Goal: Information Seeking & Learning: Learn about a topic

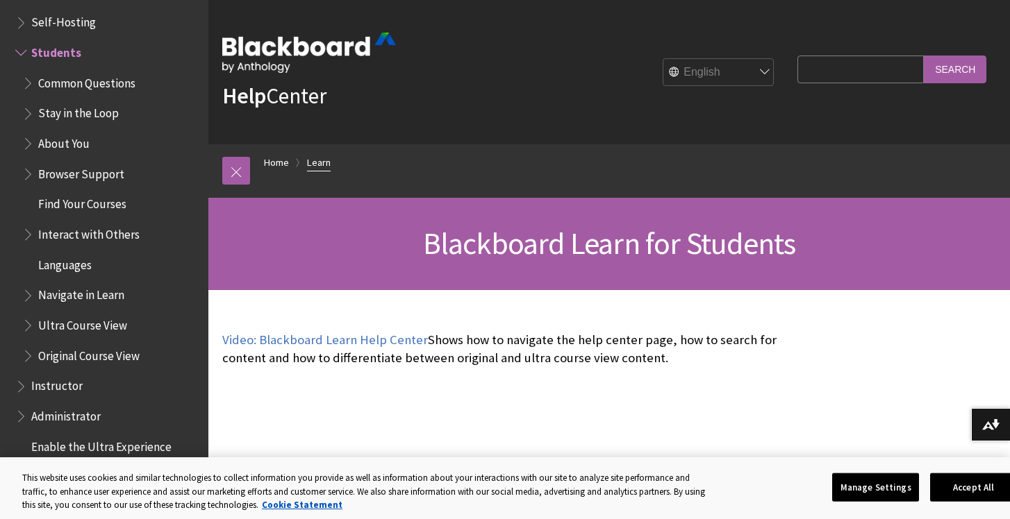
click at [313, 163] on link "Learn" at bounding box center [319, 162] width 24 height 17
click at [281, 167] on link "Home" at bounding box center [276, 162] width 25 height 17
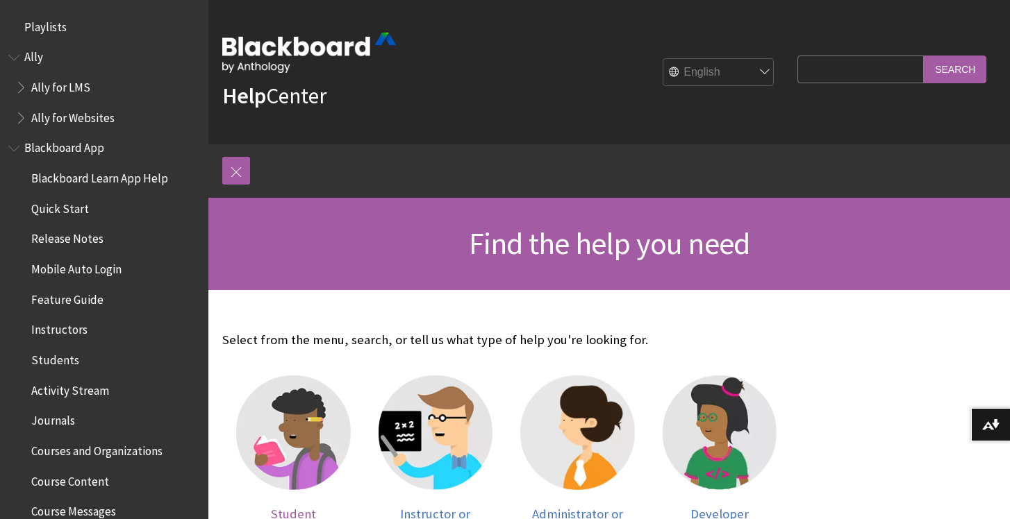
click at [308, 419] on img at bounding box center [293, 433] width 115 height 115
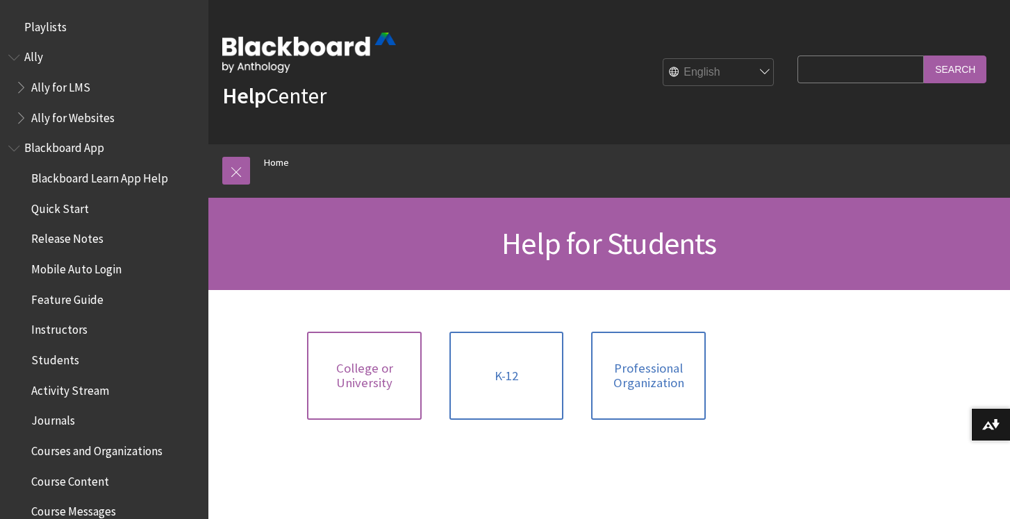
click at [382, 370] on span "College or University" at bounding box center [364, 376] width 98 height 30
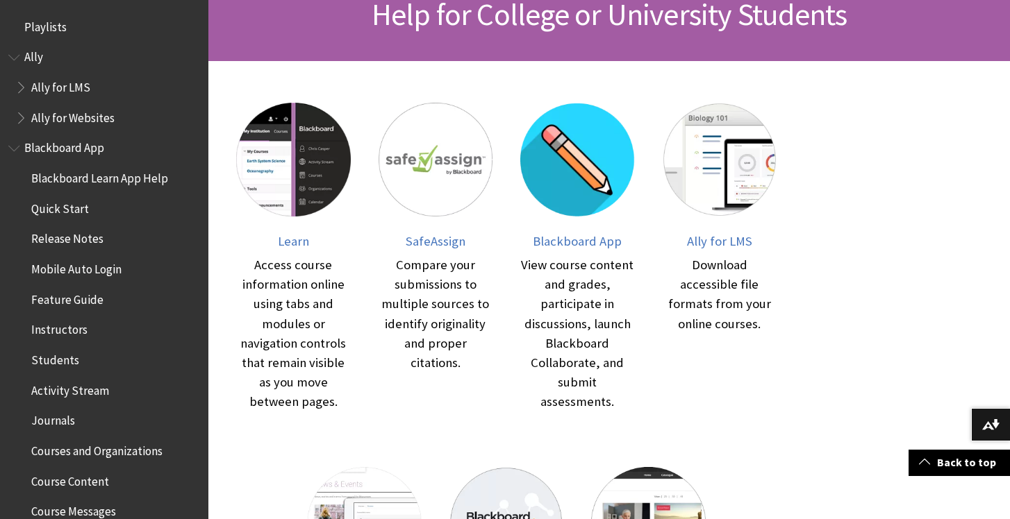
scroll to position [213, 0]
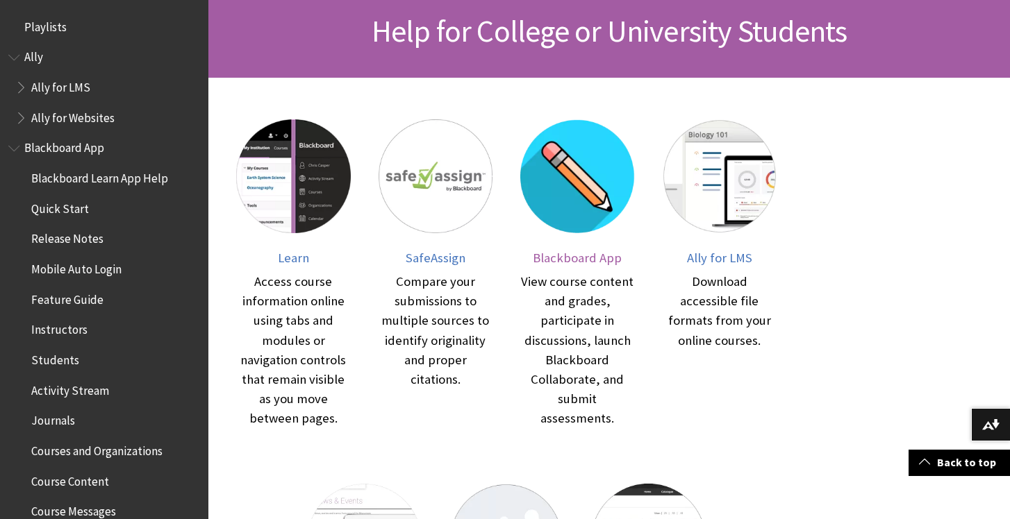
click at [569, 198] on img at bounding box center [577, 176] width 115 height 115
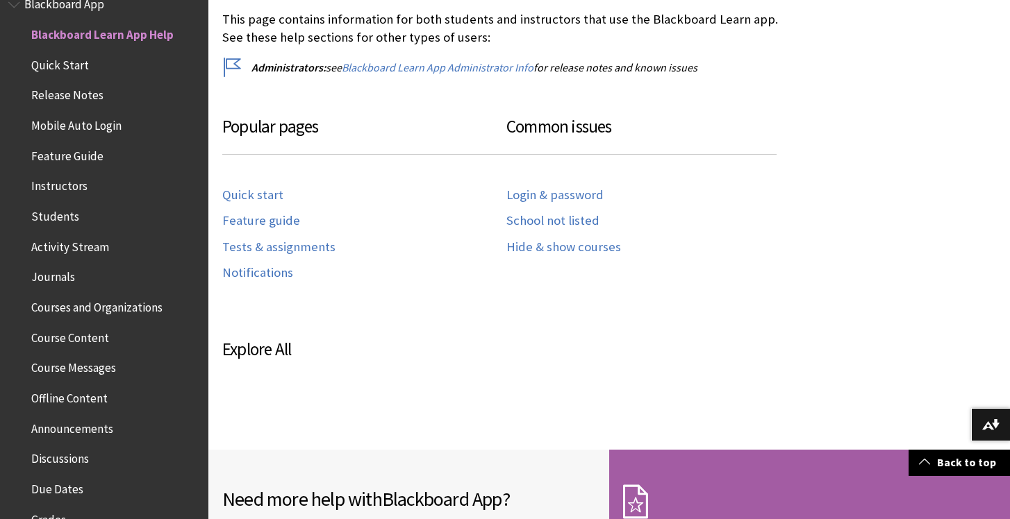
scroll to position [626, 0]
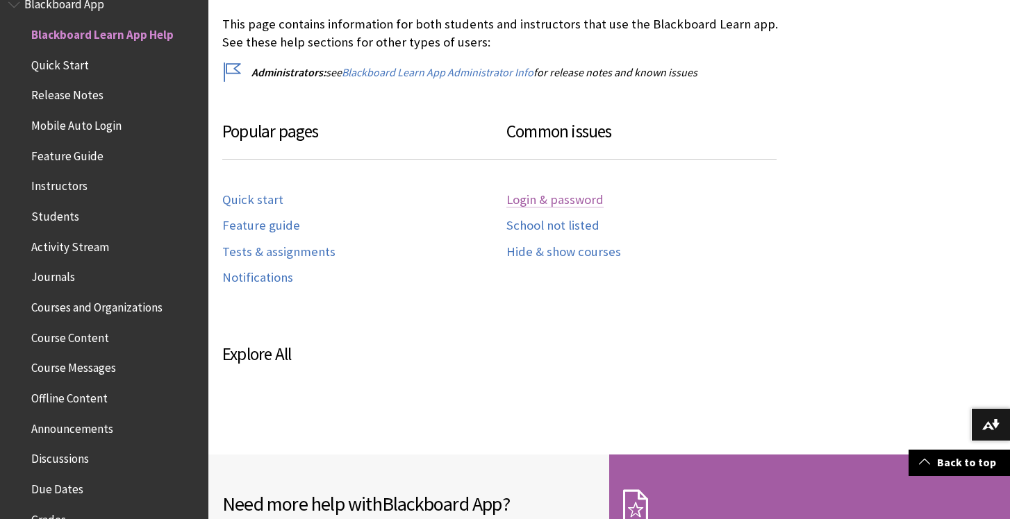
click at [520, 197] on link "Login & password" at bounding box center [554, 200] width 97 height 16
